Goal: Task Accomplishment & Management: Manage account settings

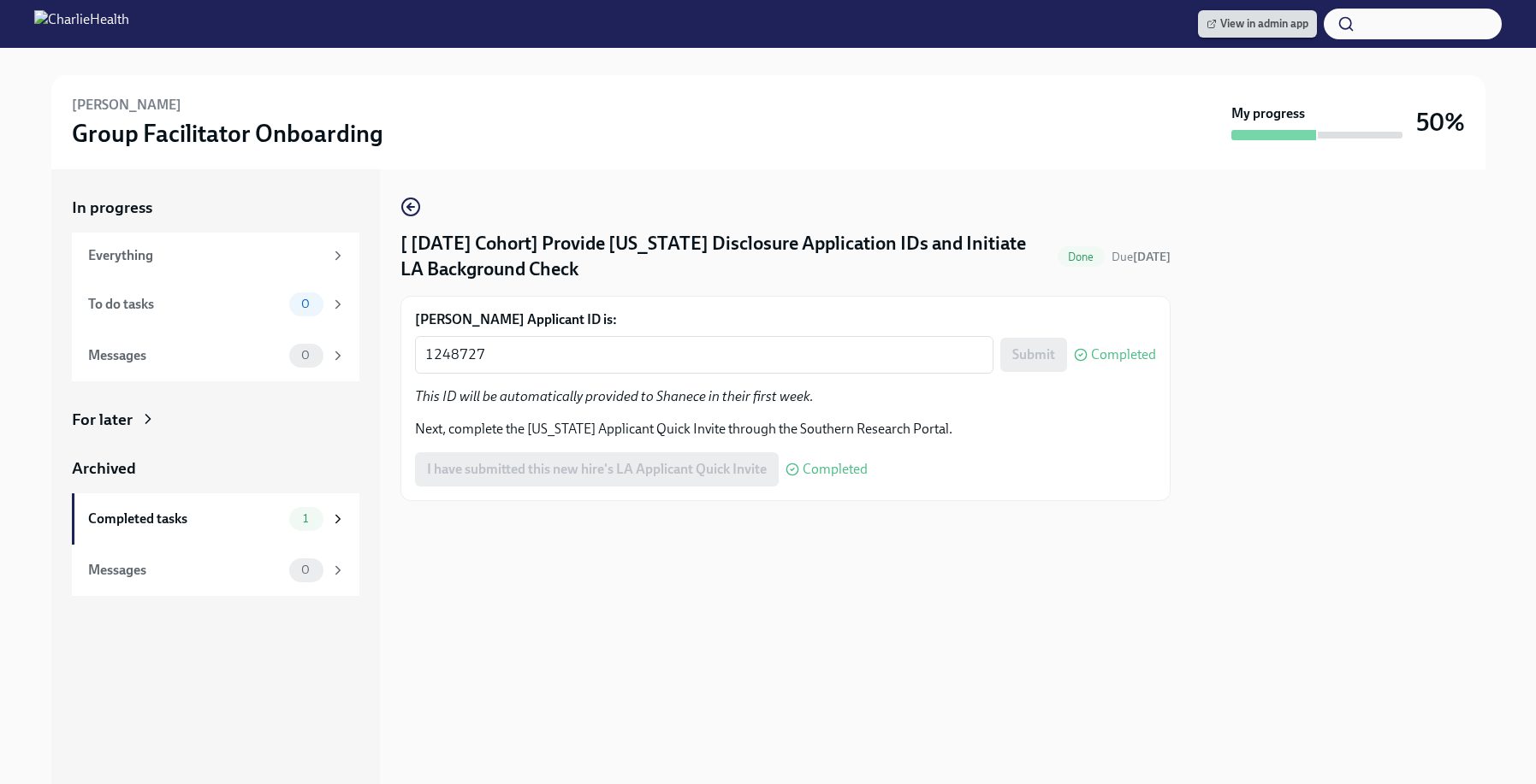
click at [1246, 25] on span "View in admin app" at bounding box center [1258, 24] width 102 height 17
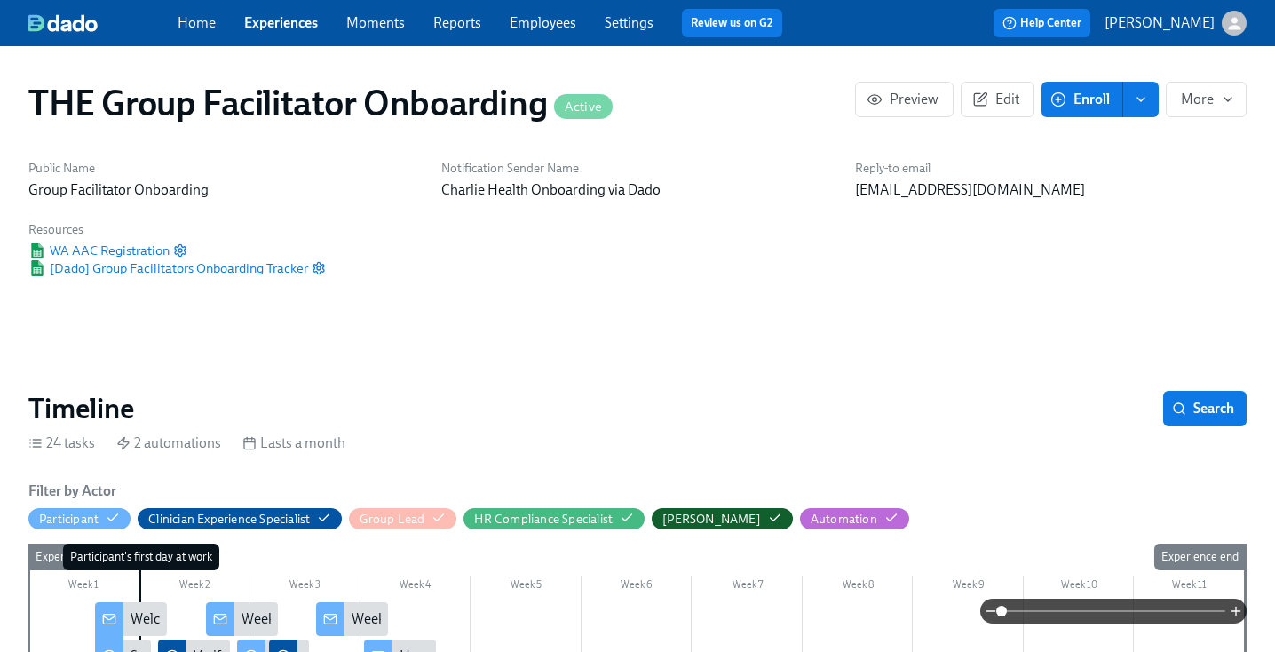
click at [551, 4] on div "Home Experiences Moments Reports Employees Settings Review us on G2 Help Center…" at bounding box center [637, 23] width 1275 height 46
click at [552, 30] on link "Employees" at bounding box center [543, 22] width 67 height 17
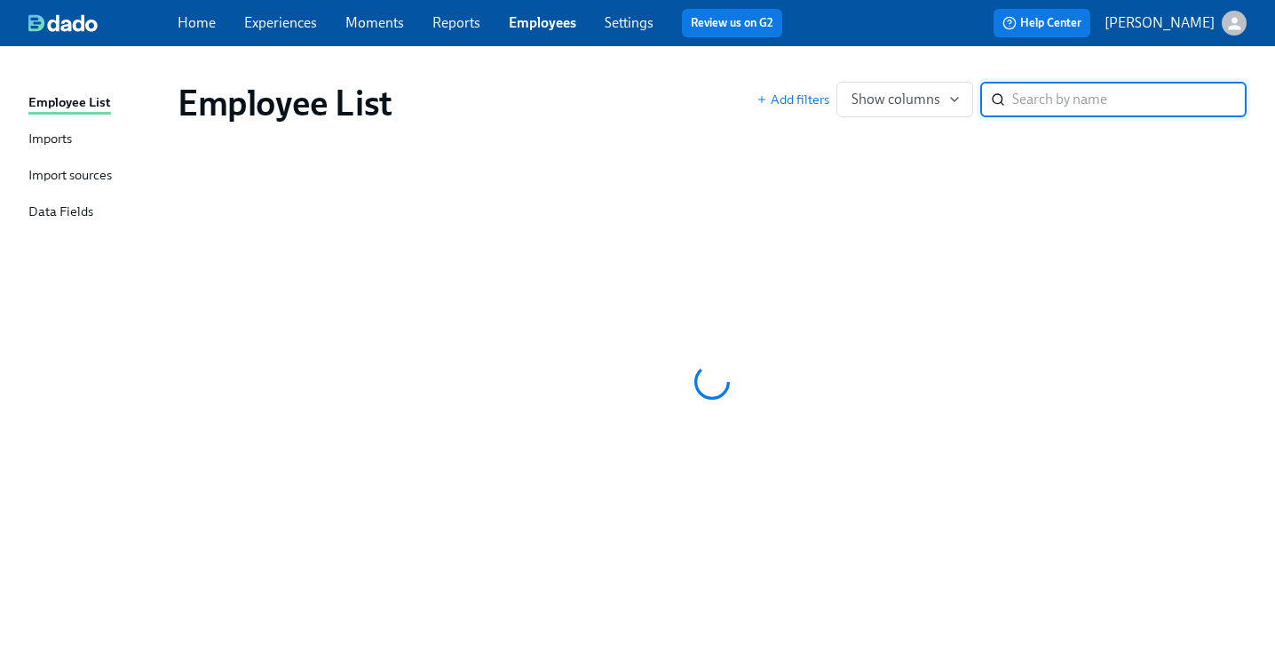
click at [948, 52] on div "Employee List Imports Import sources Data Fields Employee List Add filters Show…" at bounding box center [637, 349] width 1275 height 606
click at [1115, 91] on input "search" at bounding box center [1129, 100] width 234 height 36
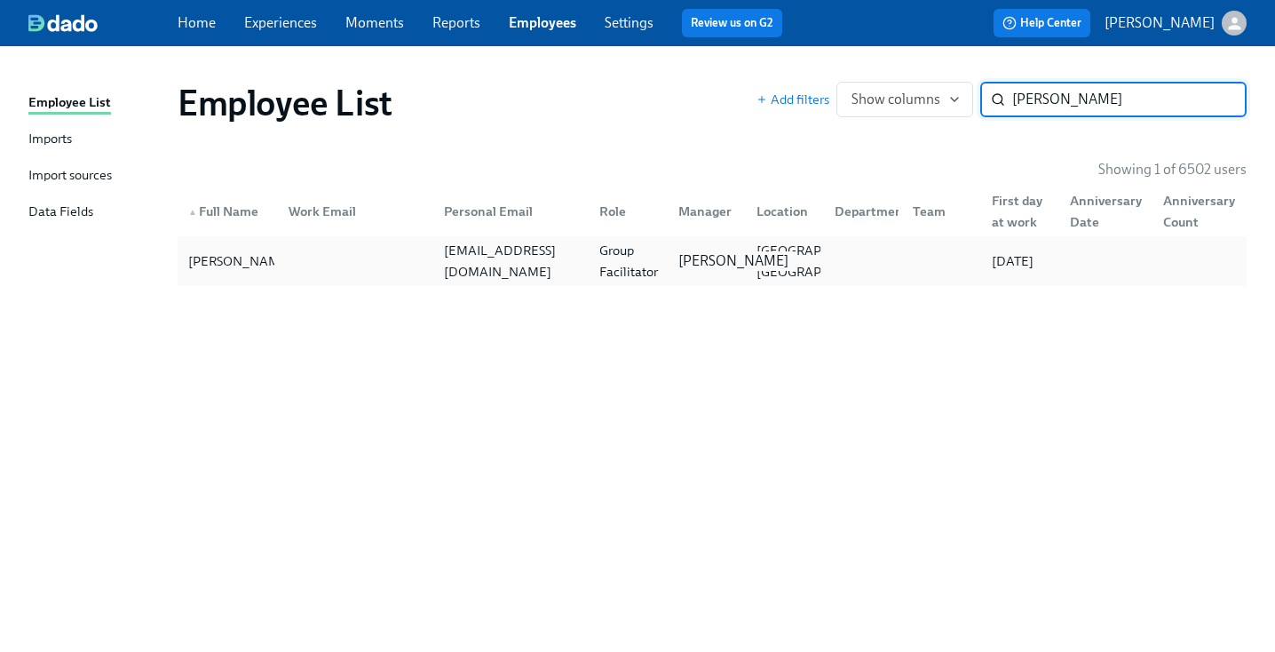
type input "[PERSON_NAME]"
click at [673, 271] on div "Gaby Schilling" at bounding box center [733, 261] width 124 height 20
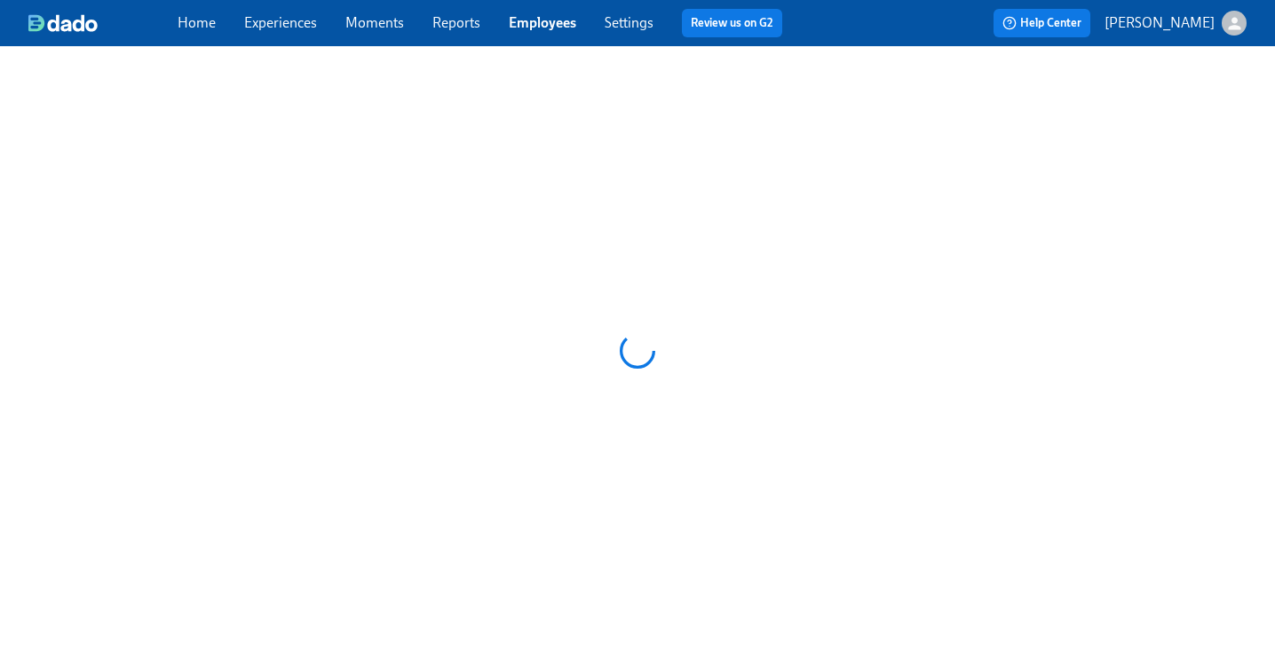
click at [673, 272] on div at bounding box center [637, 350] width 1275 height 609
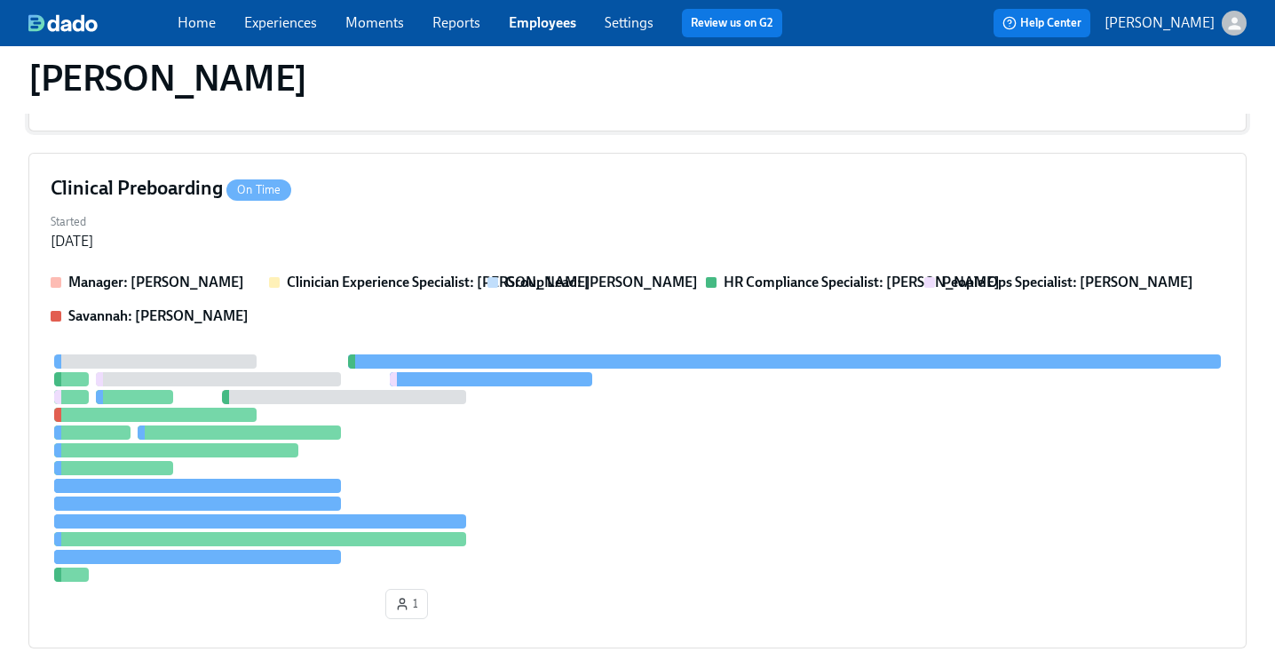
scroll to position [505, 0]
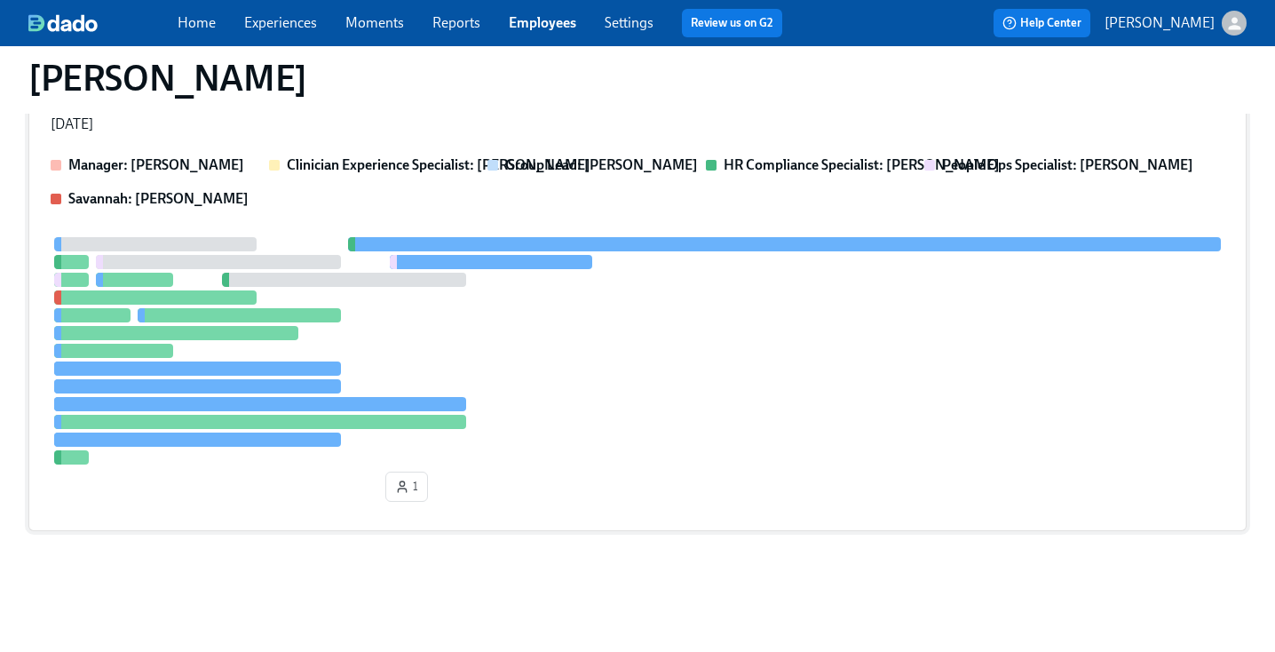
click at [607, 377] on div at bounding box center [638, 350] width 1174 height 227
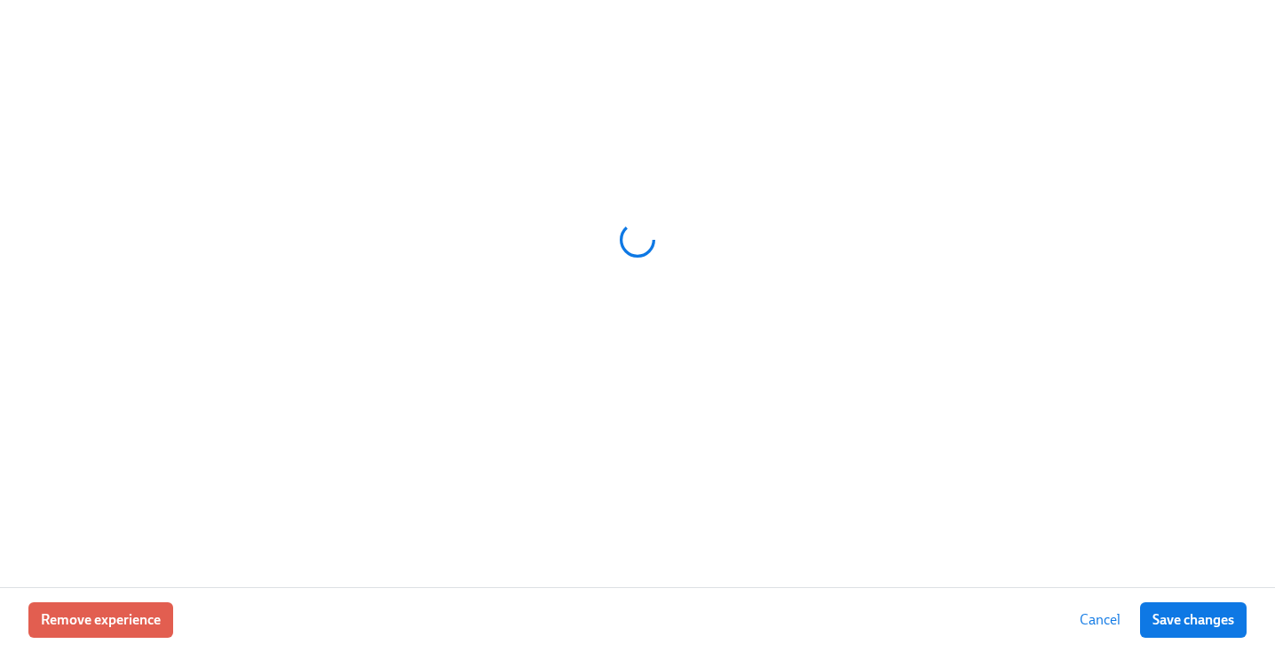
click at [607, 377] on div at bounding box center [637, 240] width 1218 height 444
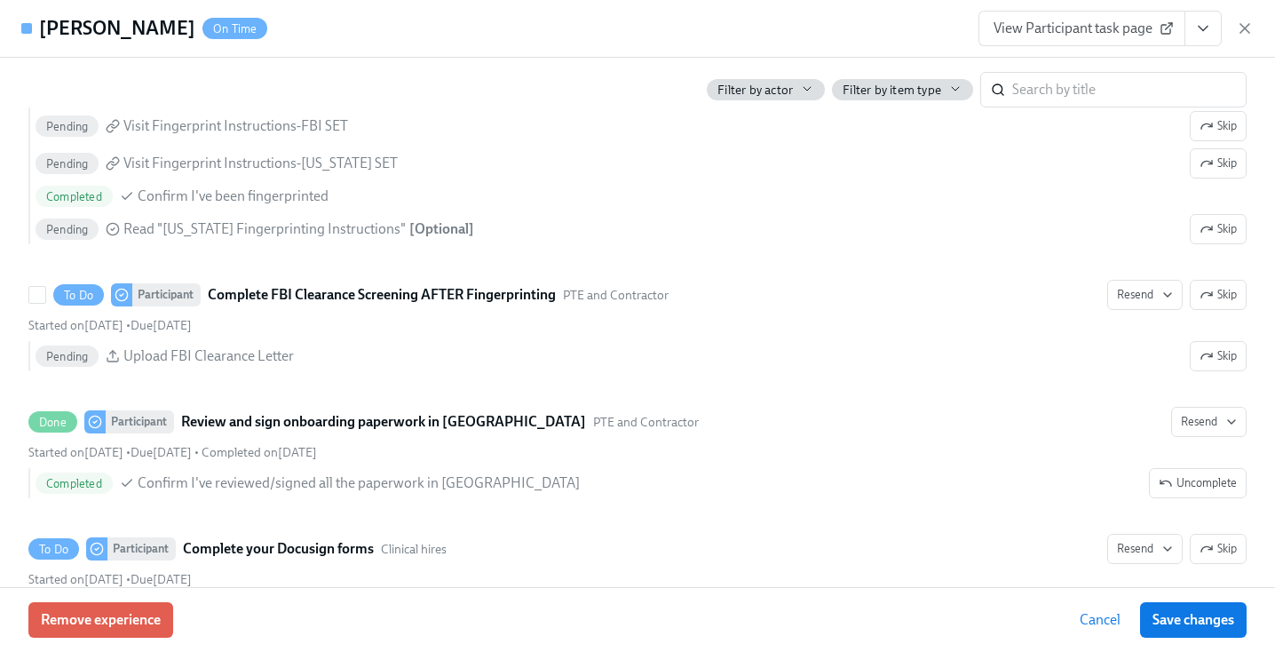
scroll to position [2785, 0]
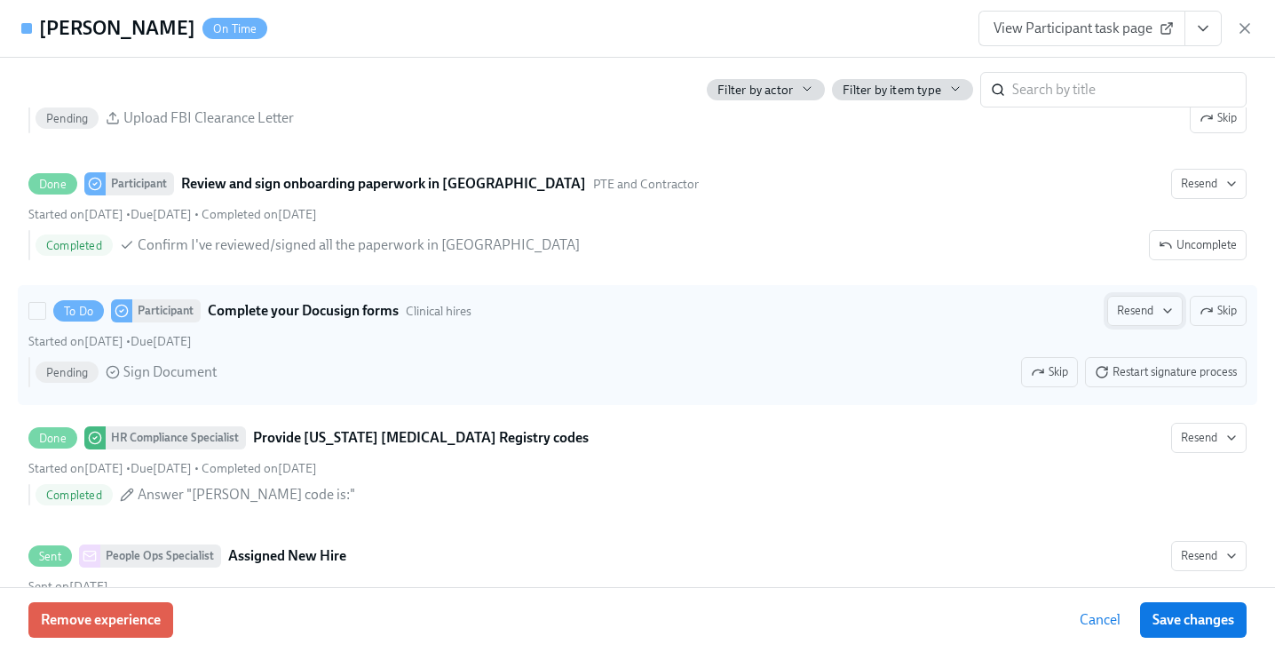
click at [1137, 319] on span "Resend" at bounding box center [1145, 311] width 56 height 18
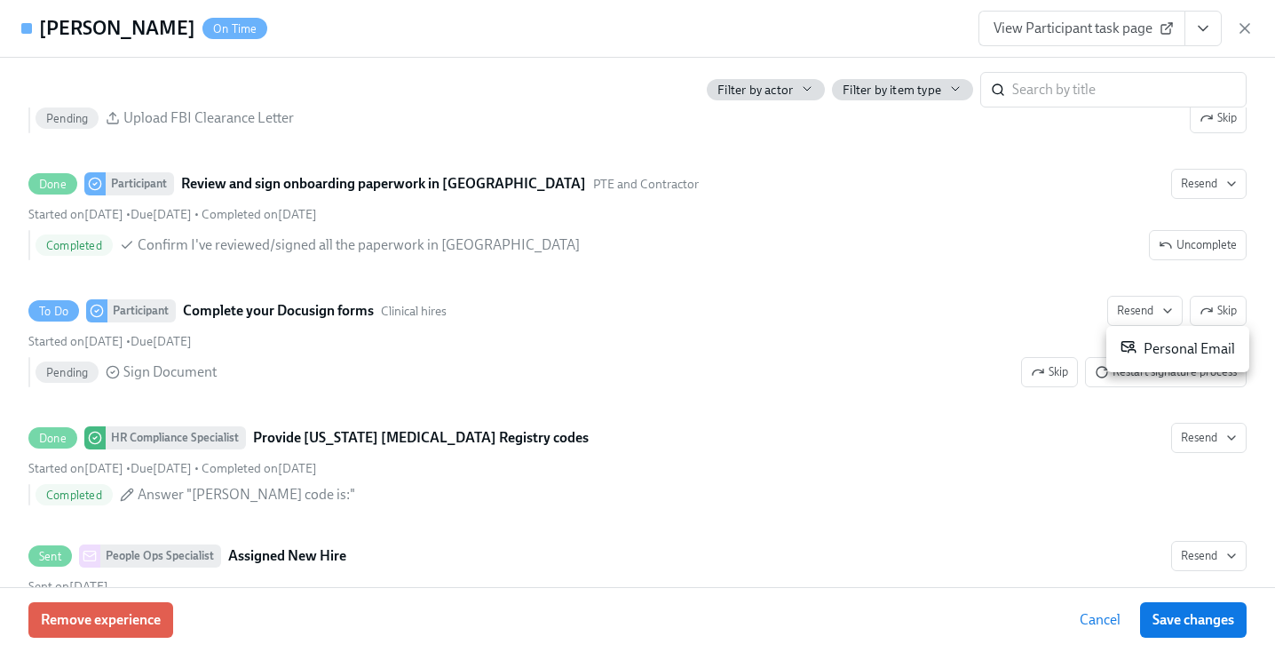
click at [1156, 354] on div "Personal Email" at bounding box center [1178, 348] width 115 height 21
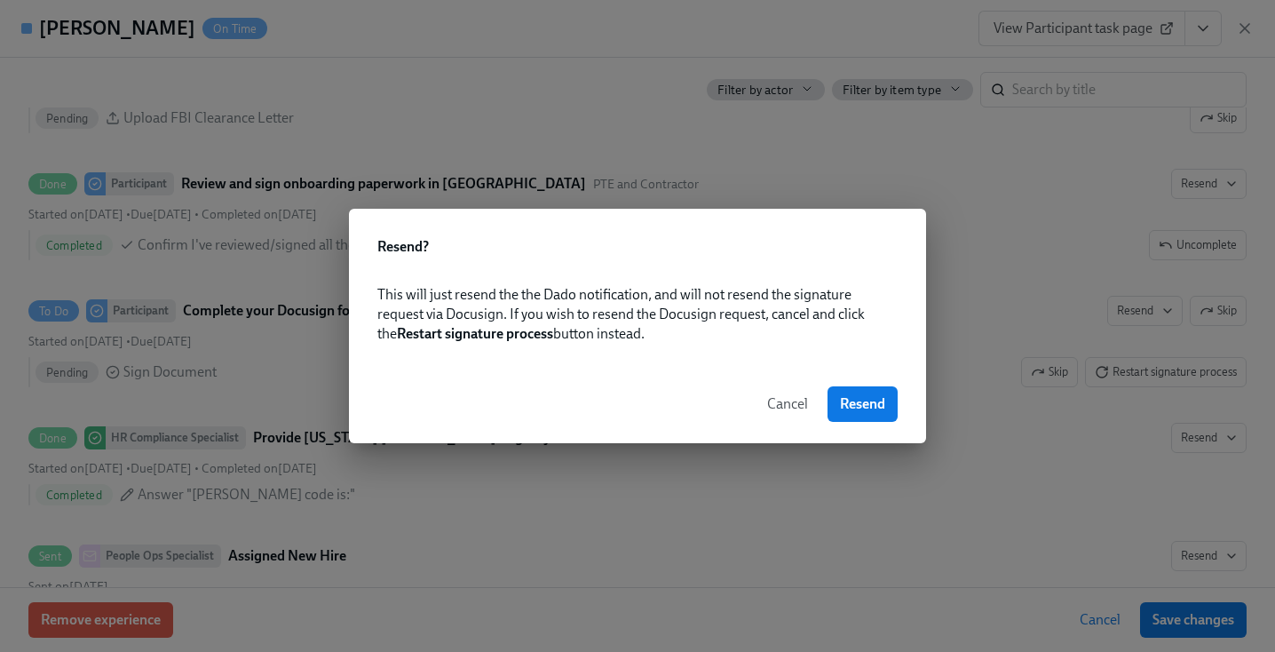
drag, startPoint x: 876, startPoint y: 416, endPoint x: 796, endPoint y: 414, distance: 79.9
click at [796, 414] on div "Cancel Resend" at bounding box center [637, 404] width 577 height 78
click at [848, 408] on span "Resend" at bounding box center [862, 404] width 45 height 18
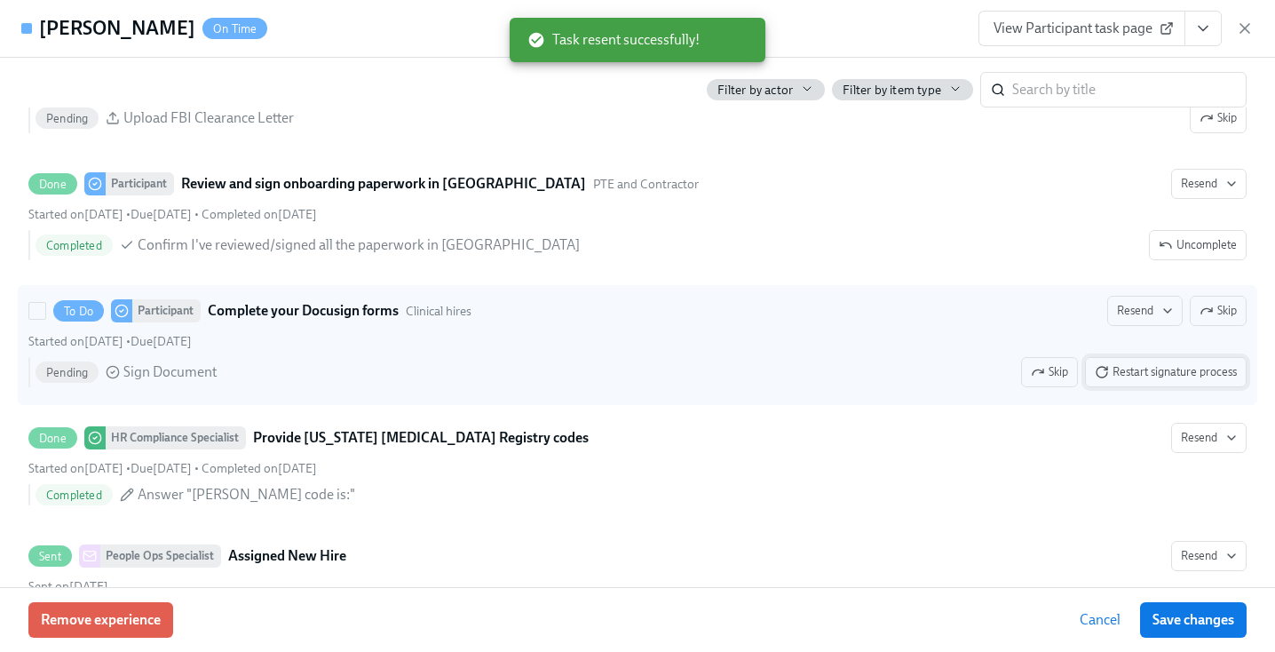
click at [1135, 361] on button "Restart signature process" at bounding box center [1166, 372] width 162 height 30
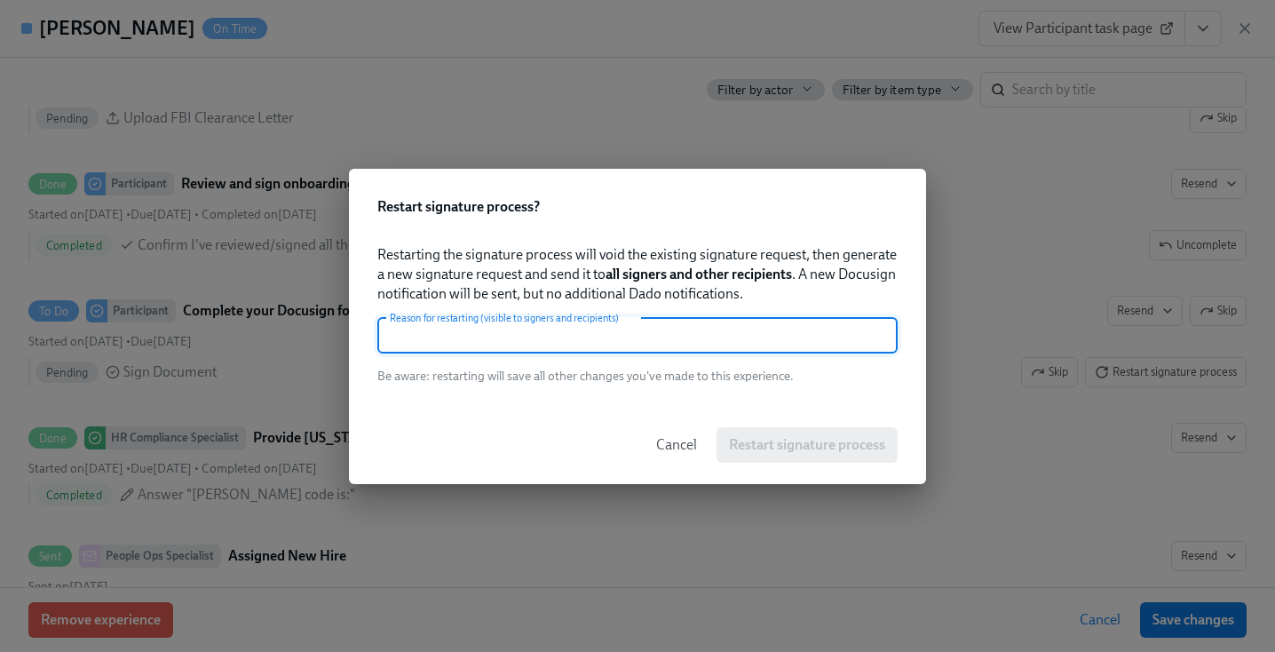
click at [716, 349] on input "text" at bounding box center [637, 336] width 520 height 36
click at [691, 450] on span "Cancel" at bounding box center [676, 445] width 41 height 18
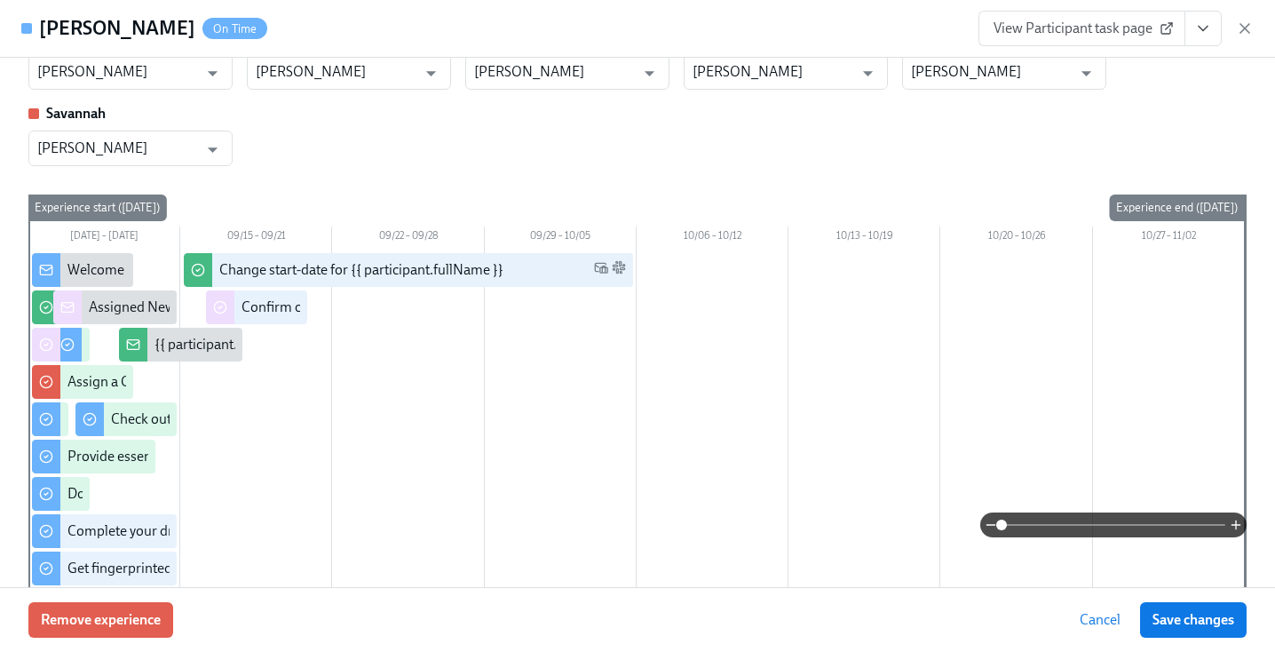
scroll to position [0, 0]
